Goal: Information Seeking & Learning: Learn about a topic

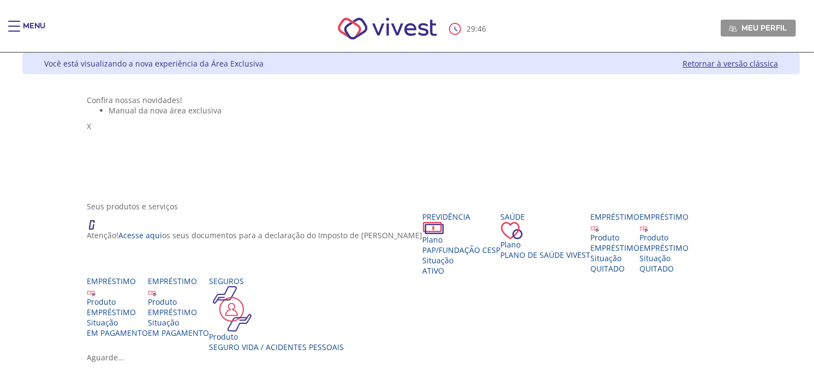
click at [13, 28] on div "Main header" at bounding box center [14, 32] width 12 height 22
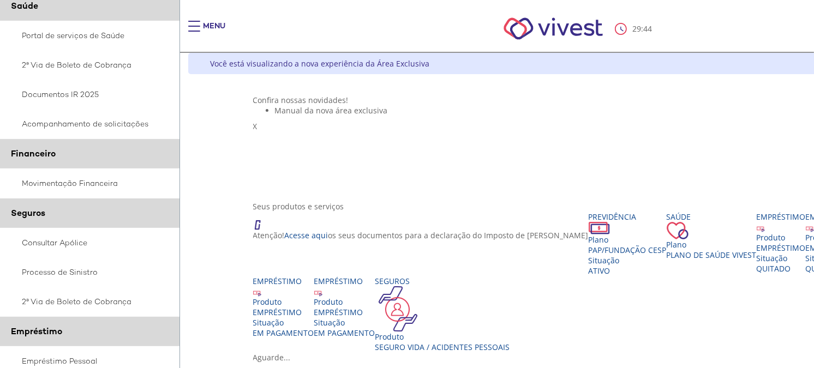
scroll to position [182, 0]
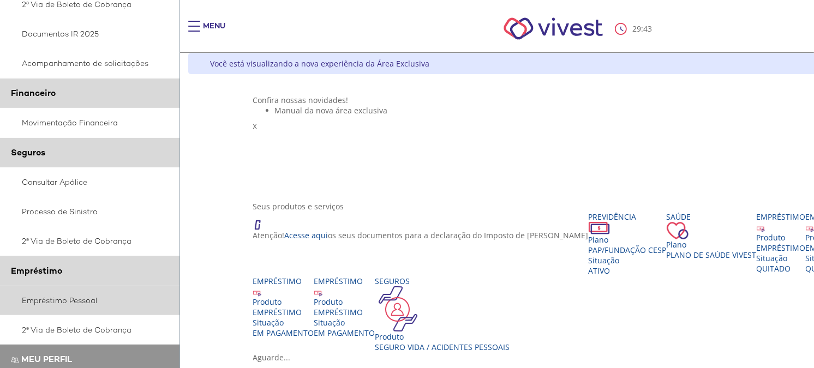
click at [68, 296] on link "Empréstimo Pessoal" at bounding box center [90, 300] width 180 height 29
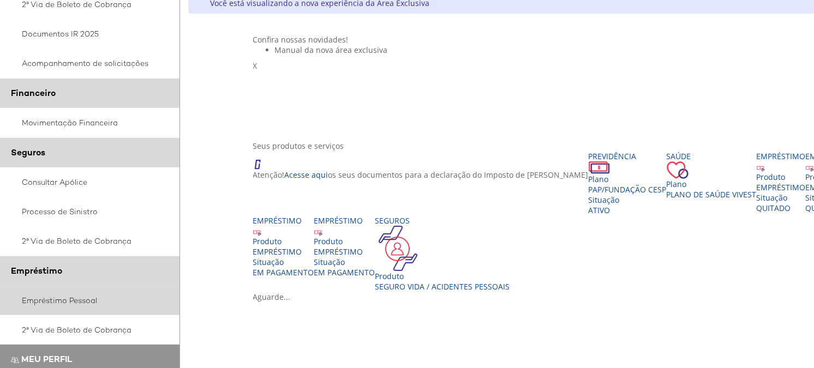
scroll to position [121, 0]
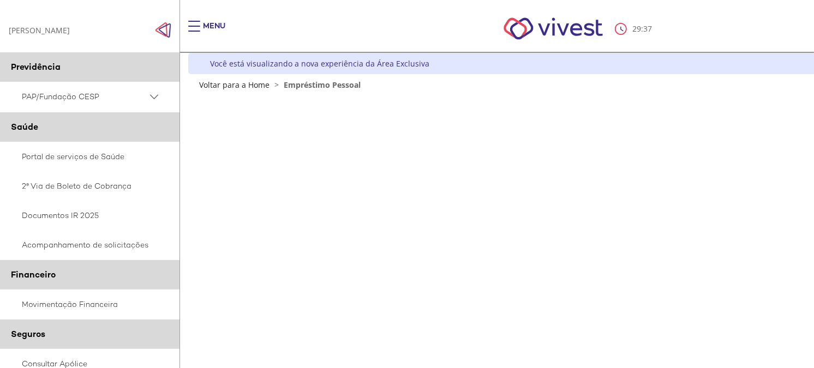
click at [160, 25] on img "Click to close side navigation." at bounding box center [163, 30] width 16 height 16
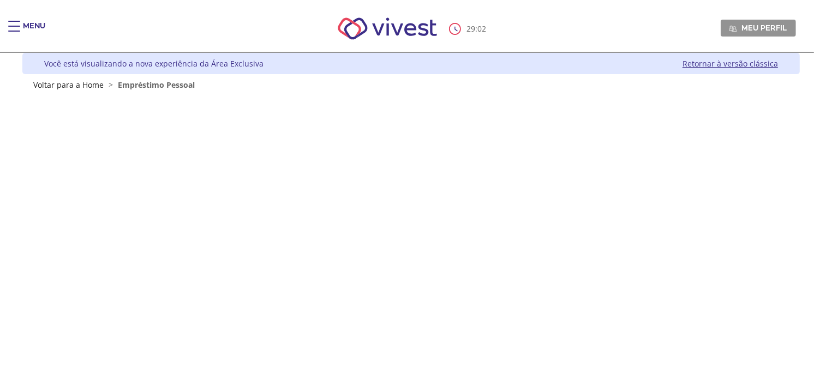
click at [745, 62] on link "Retornar à versão clássica" at bounding box center [730, 63] width 95 height 10
